Goal: Leave review/rating: Share an evaluation or opinion about a product, service, or content

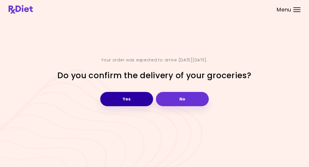
click at [126, 97] on button "Yes" at bounding box center [126, 99] width 53 height 14
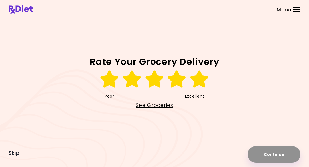
click at [196, 78] on icon at bounding box center [200, 79] width 20 height 17
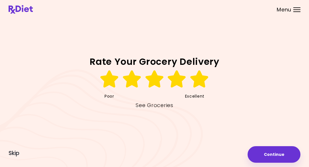
click at [150, 105] on link "See Groceries" at bounding box center [154, 105] width 37 height 9
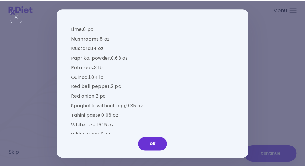
scroll to position [608, 0]
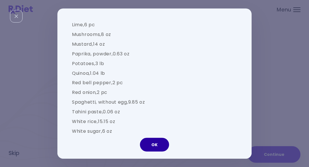
click at [160, 151] on button "OK" at bounding box center [154, 145] width 29 height 14
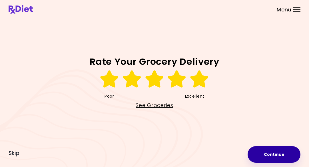
click at [268, 158] on button "Continue" at bounding box center [274, 154] width 53 height 17
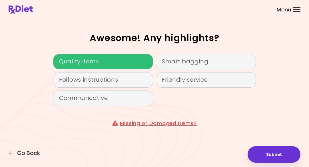
click at [83, 59] on div "Quality items" at bounding box center [103, 61] width 100 height 15
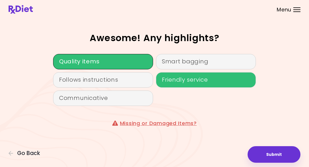
click at [171, 81] on div "Friendly service" at bounding box center [206, 79] width 100 height 15
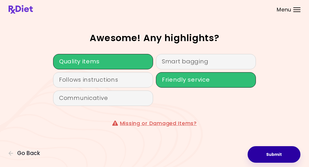
click at [268, 155] on button "Submit" at bounding box center [274, 154] width 53 height 17
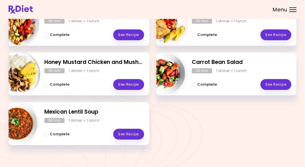
scroll to position [156, 0]
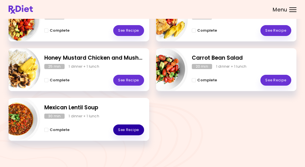
click at [125, 133] on link "See Recipe" at bounding box center [128, 130] width 31 height 11
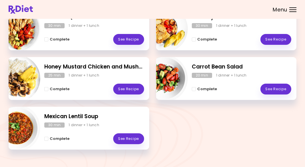
scroll to position [148, 0]
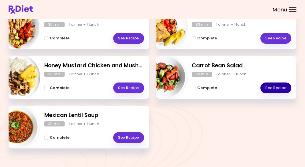
click at [273, 90] on link "See Recipe" at bounding box center [275, 88] width 31 height 11
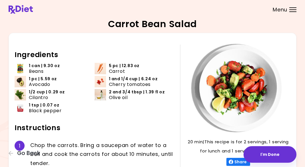
click at [291, 11] on div at bounding box center [292, 11] width 7 height 1
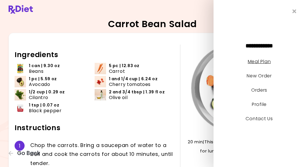
click at [257, 64] on link "Meal Plan" at bounding box center [259, 61] width 23 height 7
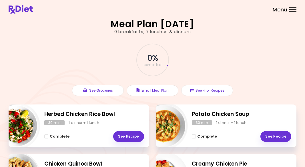
click at [222, 114] on h2 "Potato Chicken Soup" at bounding box center [242, 114] width 100 height 8
click at [215, 117] on h2 "Potato Chicken Soup" at bounding box center [242, 114] width 100 height 8
